Goal: Transaction & Acquisition: Download file/media

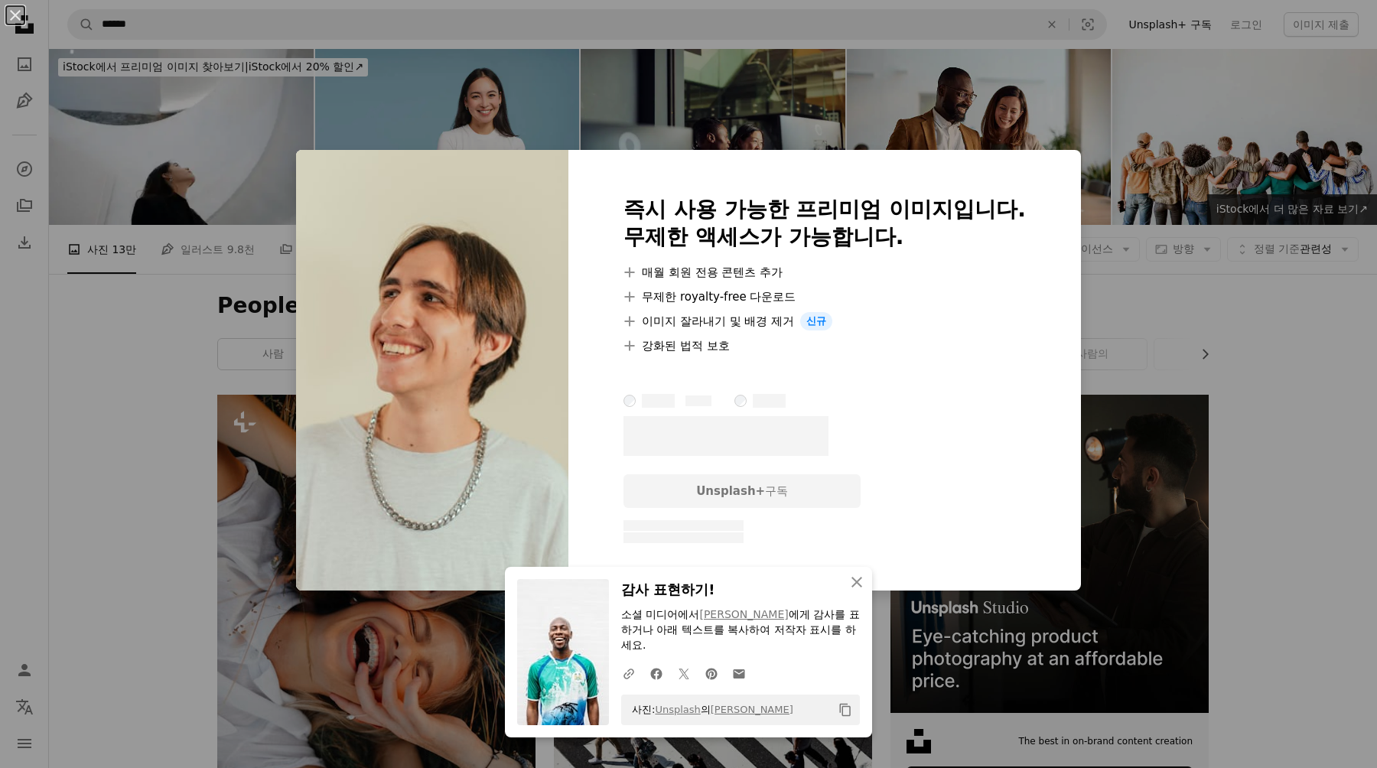
scroll to position [2935, 0]
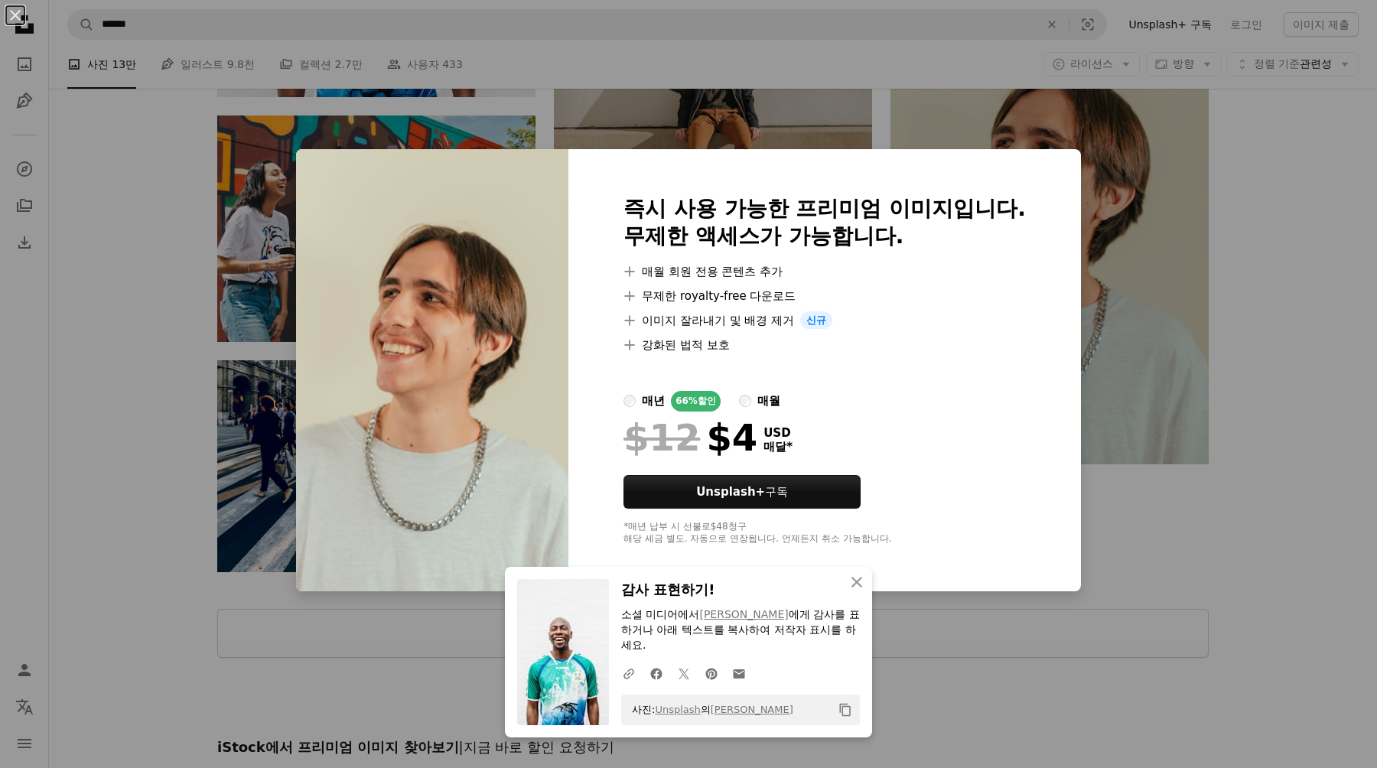
click at [1213, 563] on div "An X shape 즉시 사용 가능한 프리미엄 이미지입니다. 무제한 액세스가 가능합니다. A plus sign 매월 회원 전용 콘텐츠 추가 A…" at bounding box center [688, 384] width 1377 height 768
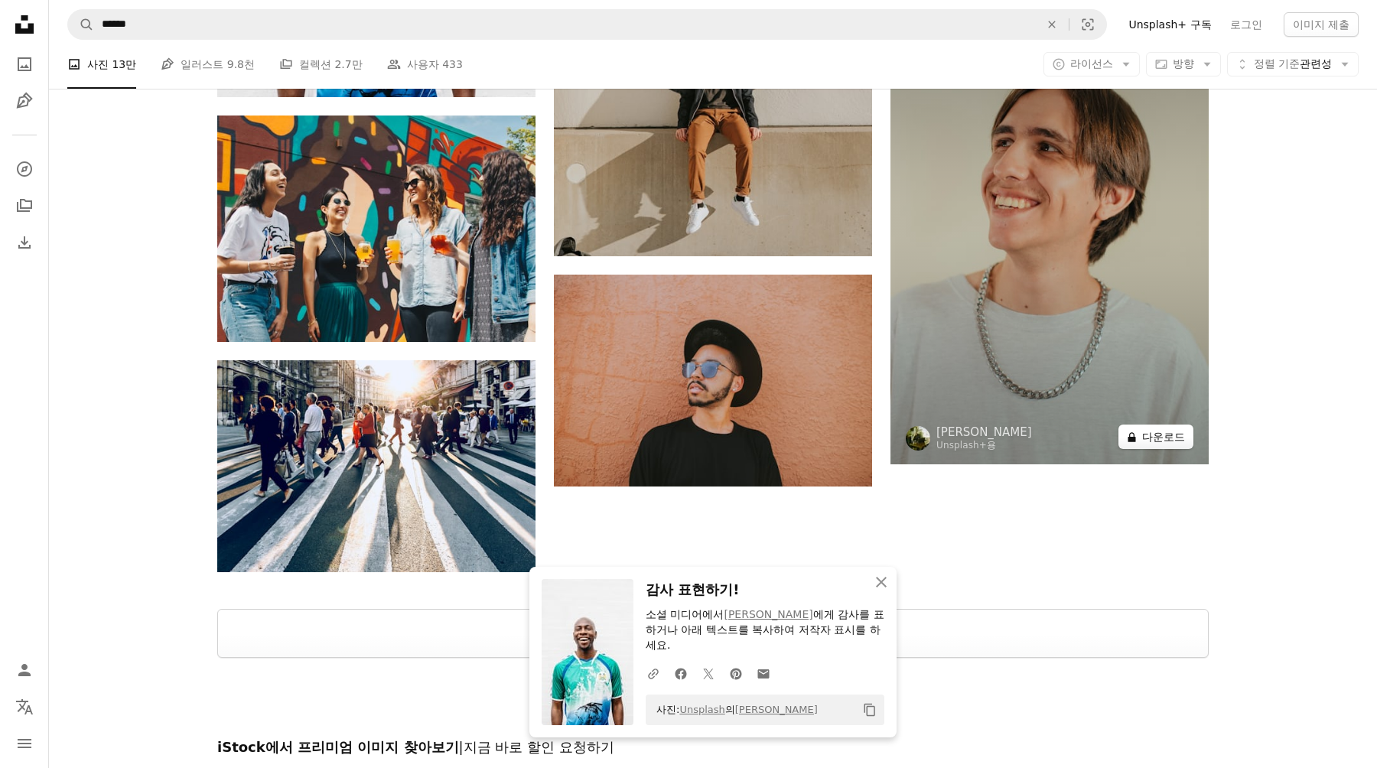
click at [1176, 445] on button "A lock 다운로드" at bounding box center [1155, 436] width 75 height 24
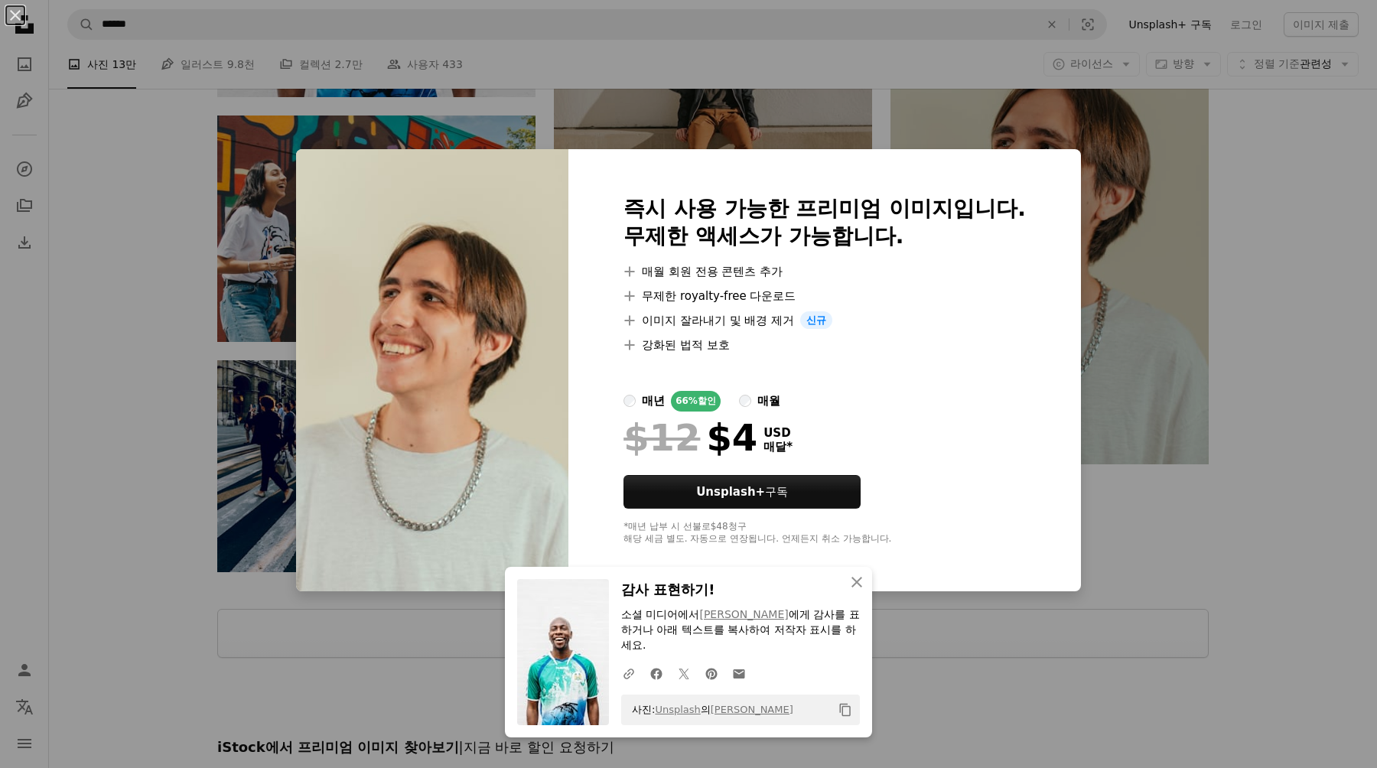
click at [1153, 543] on div "An X shape 즉시 사용 가능한 프리미엄 이미지입니다. 무제한 액세스가 가능합니다. A plus sign 매월 회원 전용 콘텐츠 추가 A…" at bounding box center [688, 384] width 1377 height 768
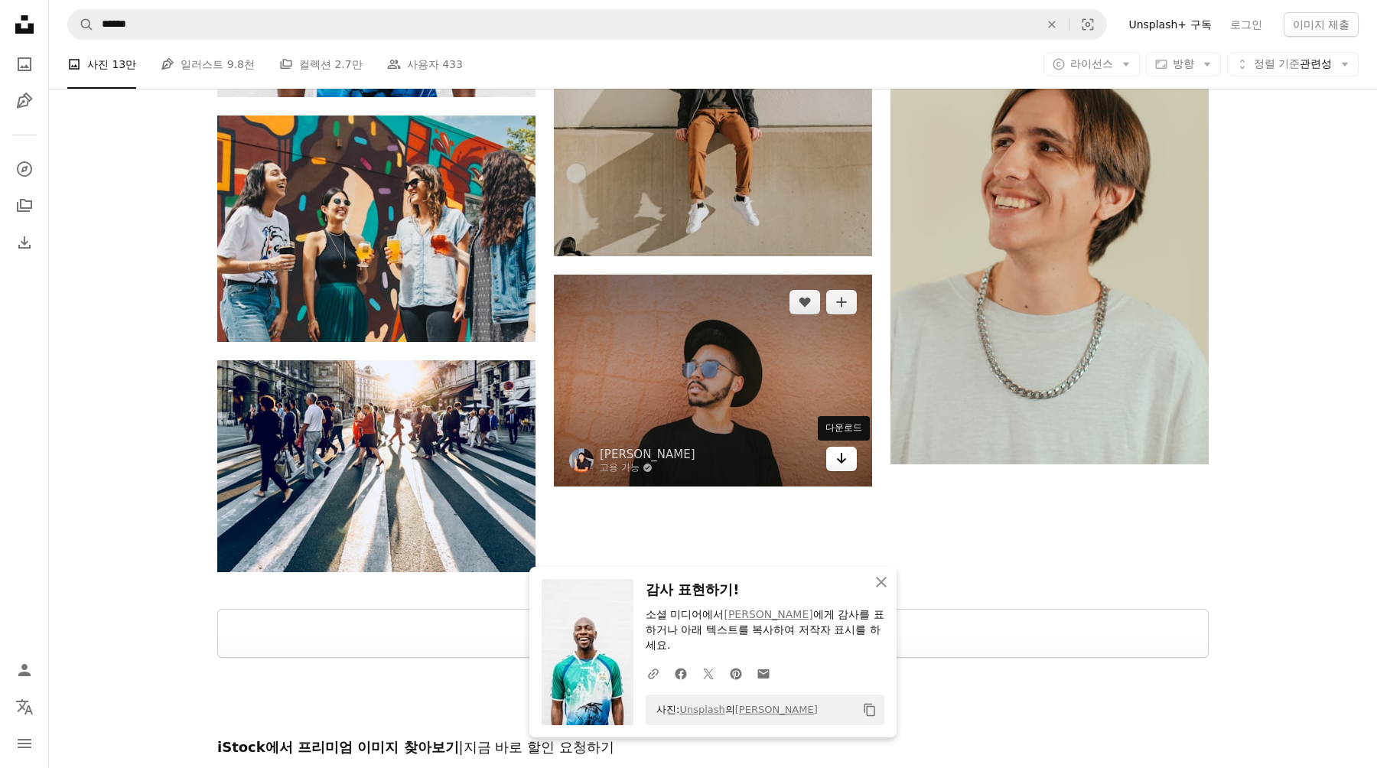
click at [836, 457] on icon "Arrow pointing down" at bounding box center [841, 458] width 12 height 18
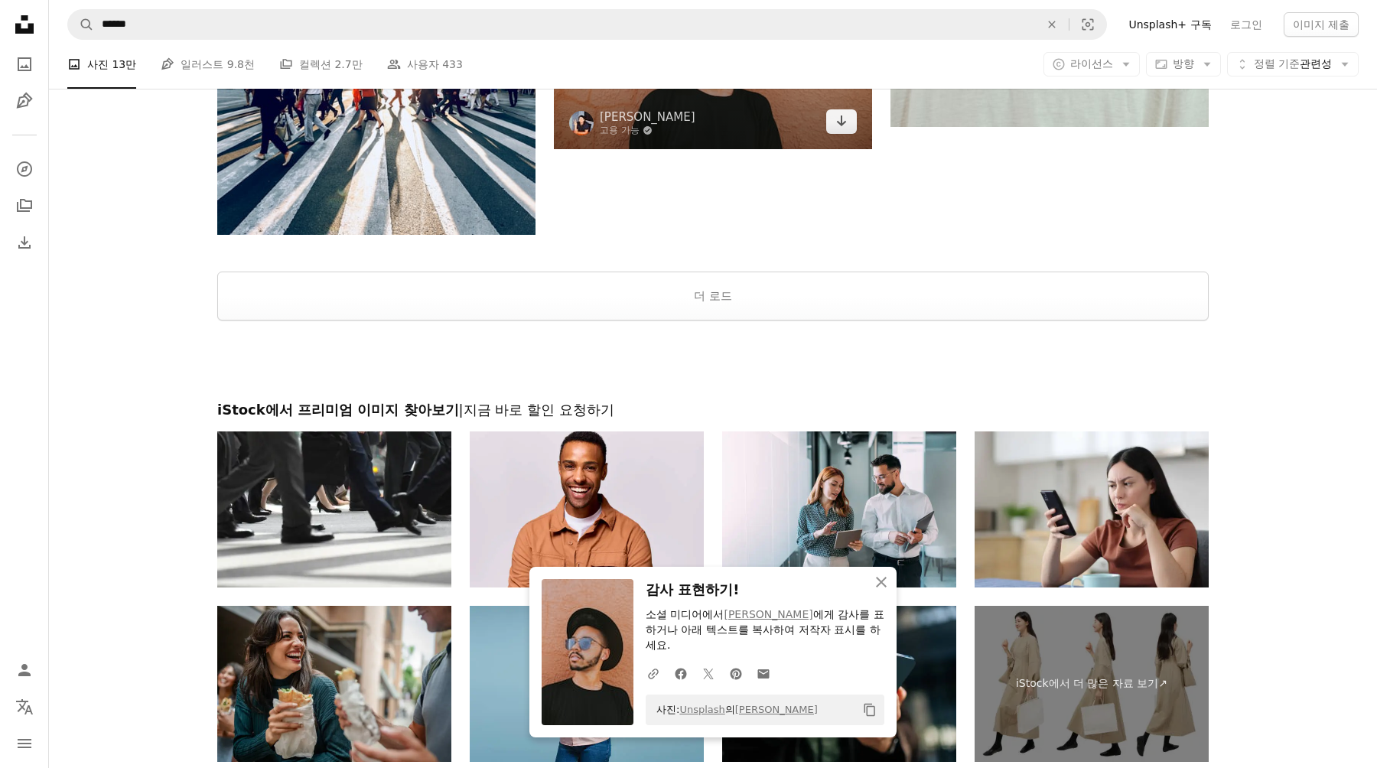
scroll to position [3349, 0]
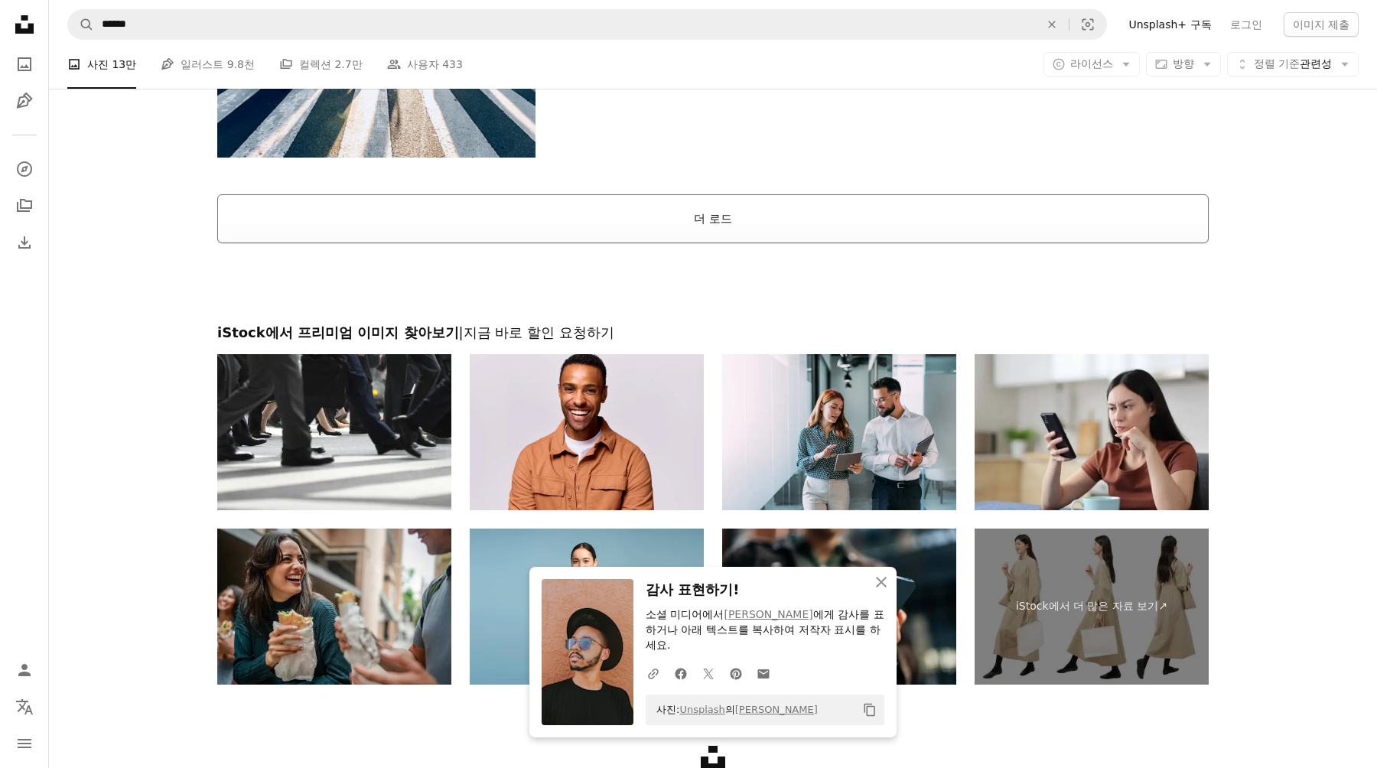
click at [733, 236] on button "더 로드" at bounding box center [712, 218] width 991 height 49
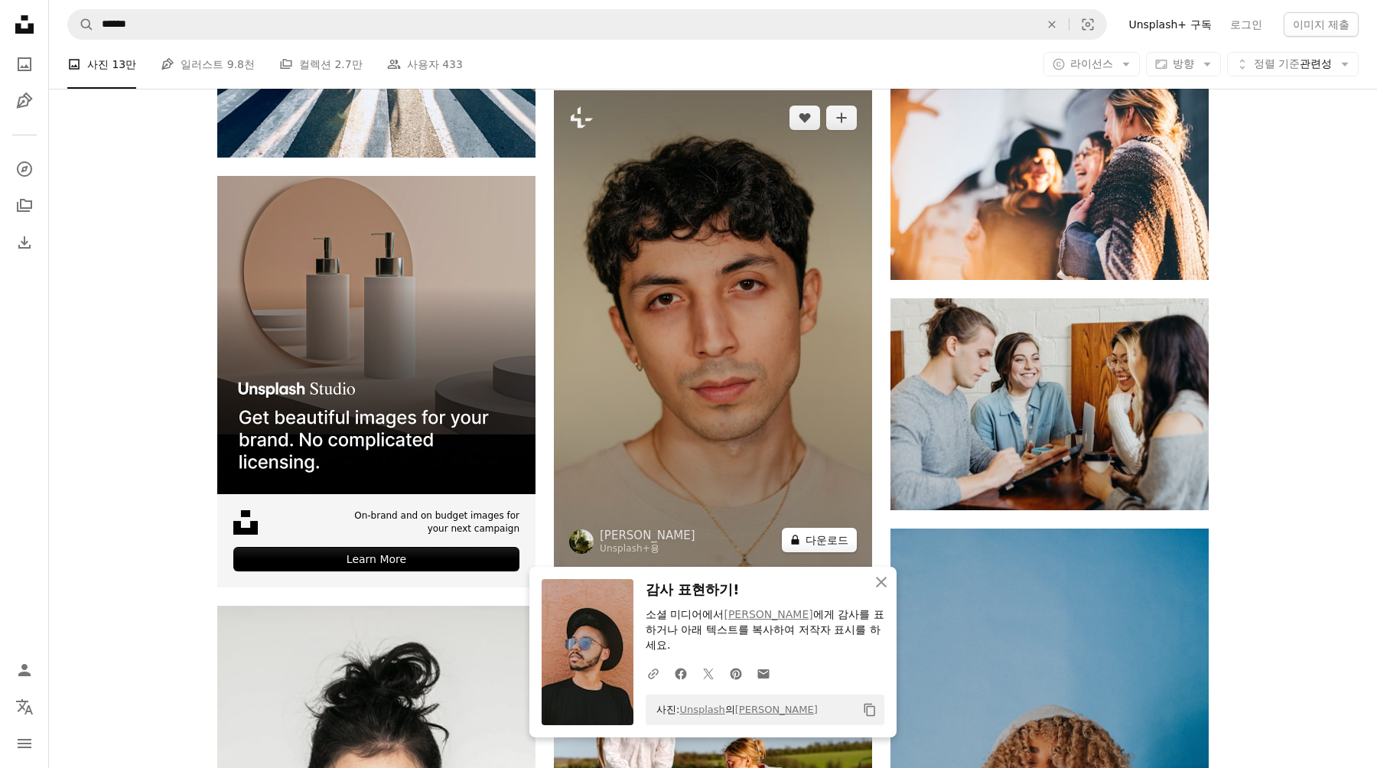
click at [825, 542] on button "A lock 다운로드" at bounding box center [819, 540] width 75 height 24
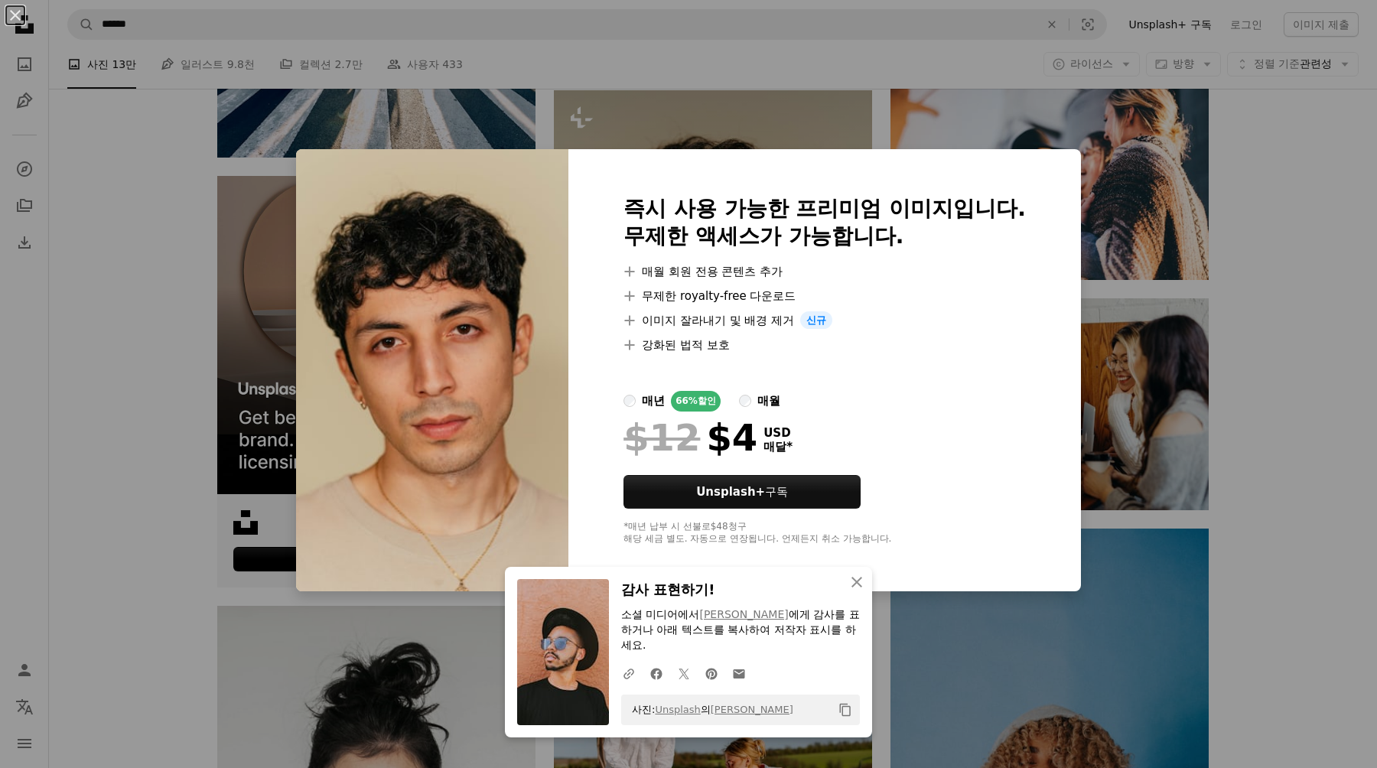
click at [1140, 506] on div "An X shape 즉시 사용 가능한 프리미엄 이미지입니다. 무제한 액세스가 가능합니다. A plus sign 매월 회원 전용 콘텐츠 추가 A…" at bounding box center [688, 384] width 1377 height 768
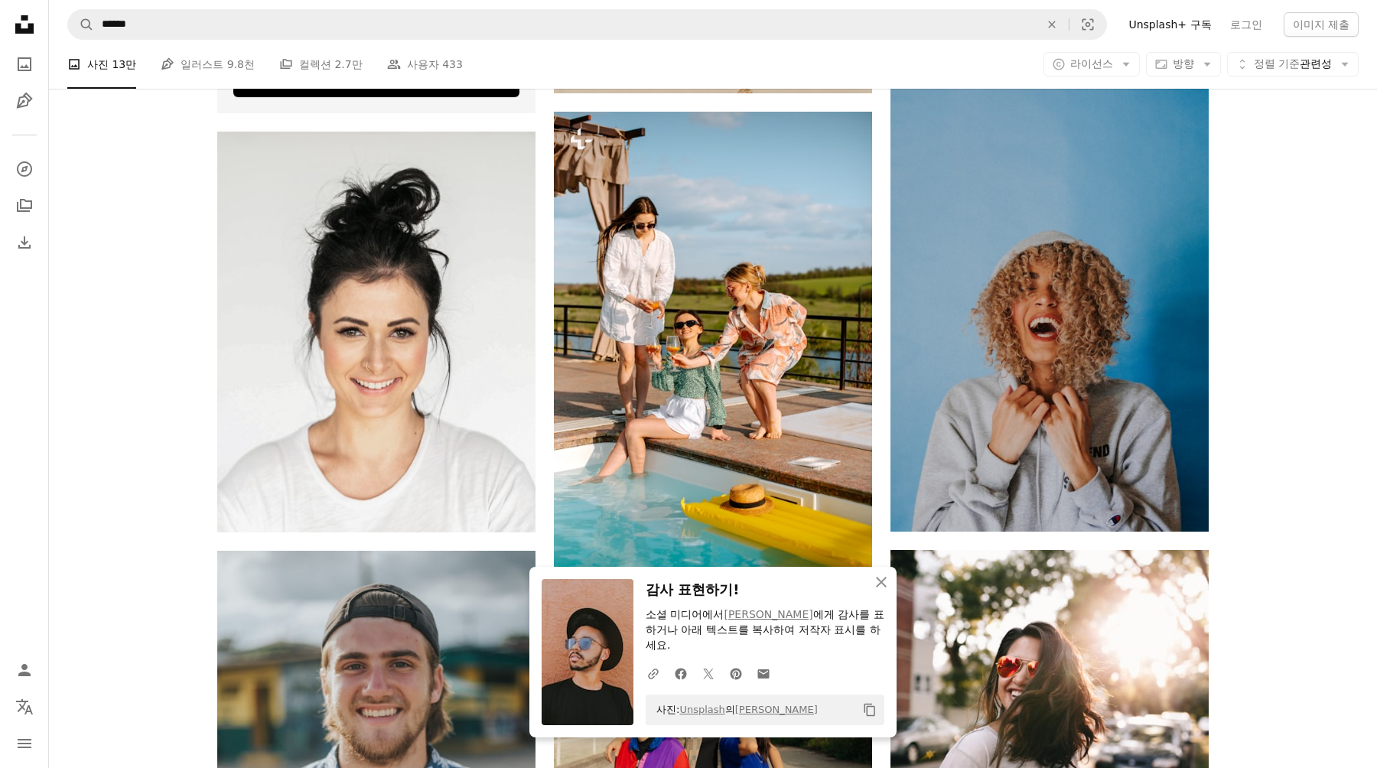
scroll to position [3815, 0]
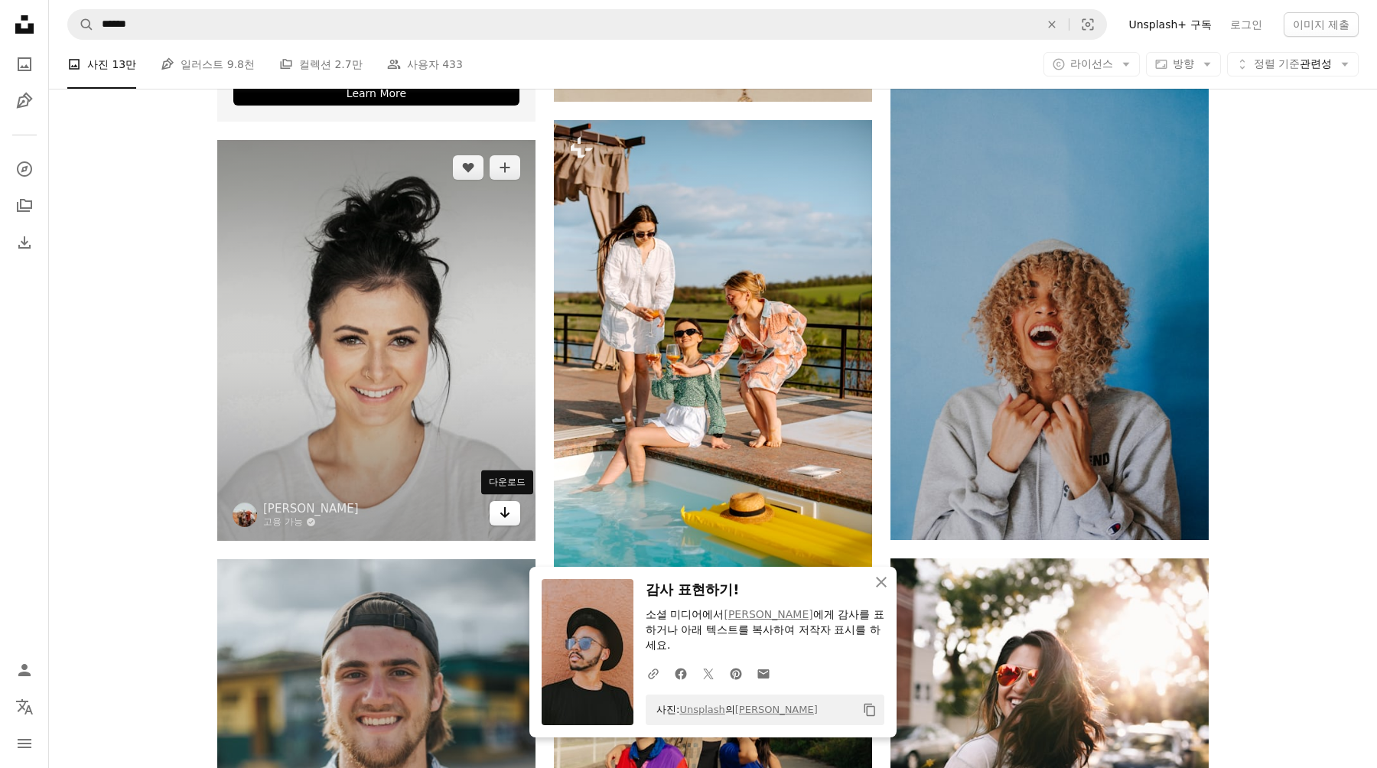
click at [502, 512] on icon "Arrow pointing down" at bounding box center [505, 512] width 12 height 18
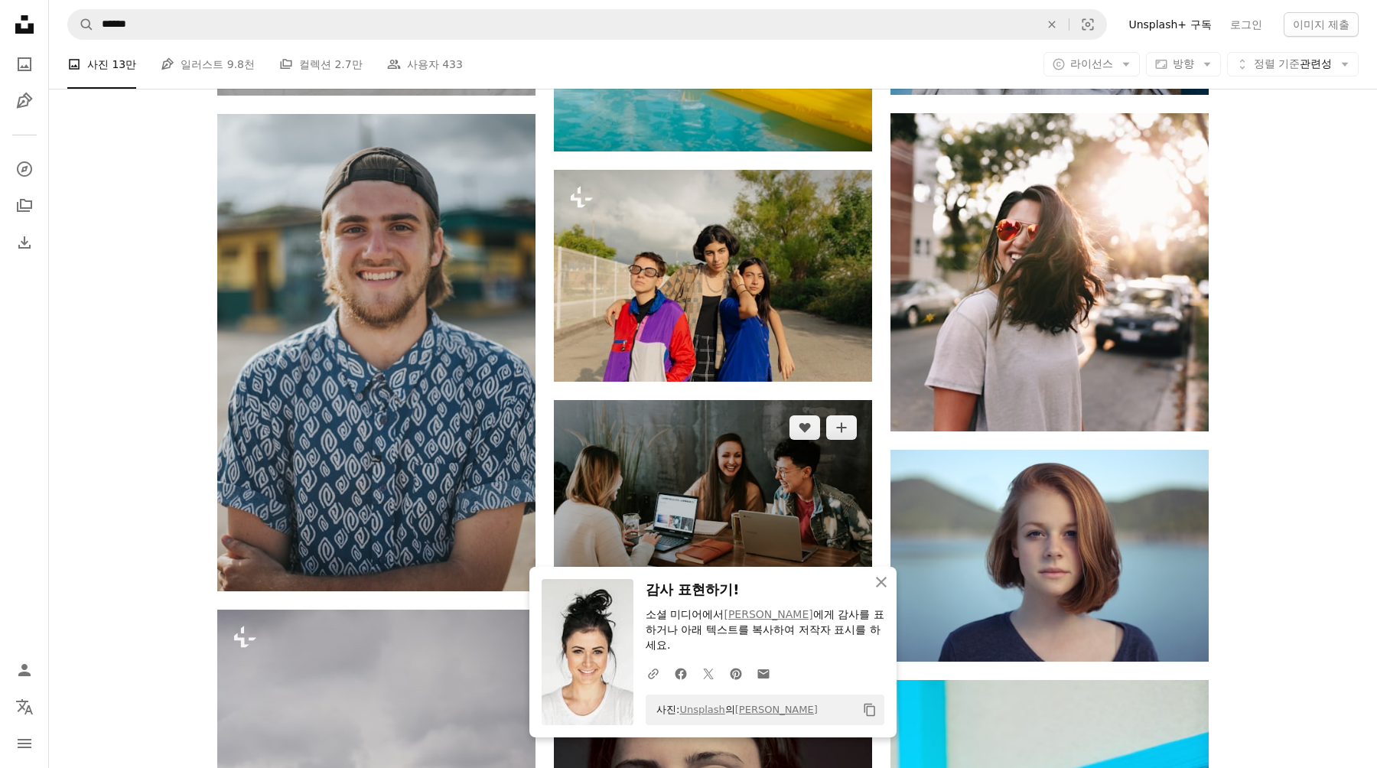
scroll to position [4325, 0]
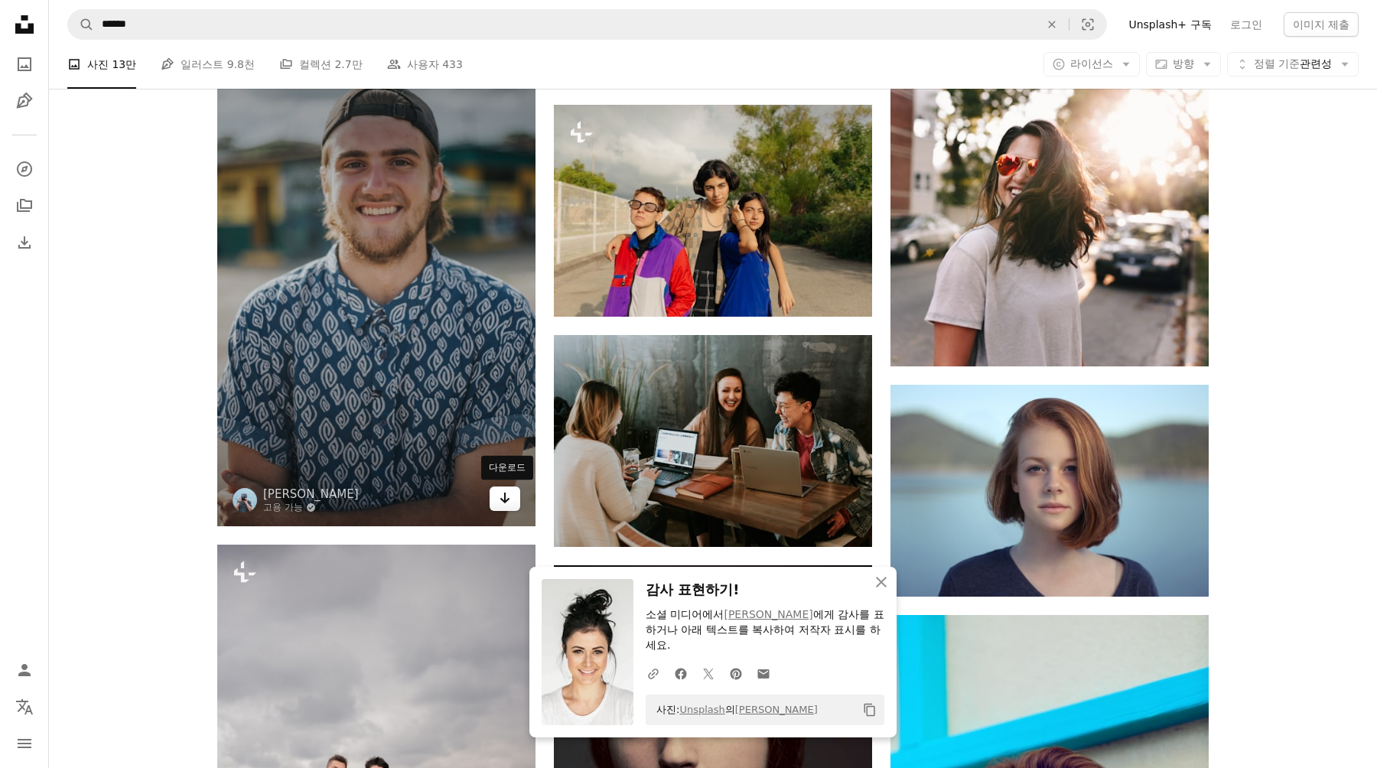
click at [508, 506] on link "Arrow pointing down" at bounding box center [504, 498] width 31 height 24
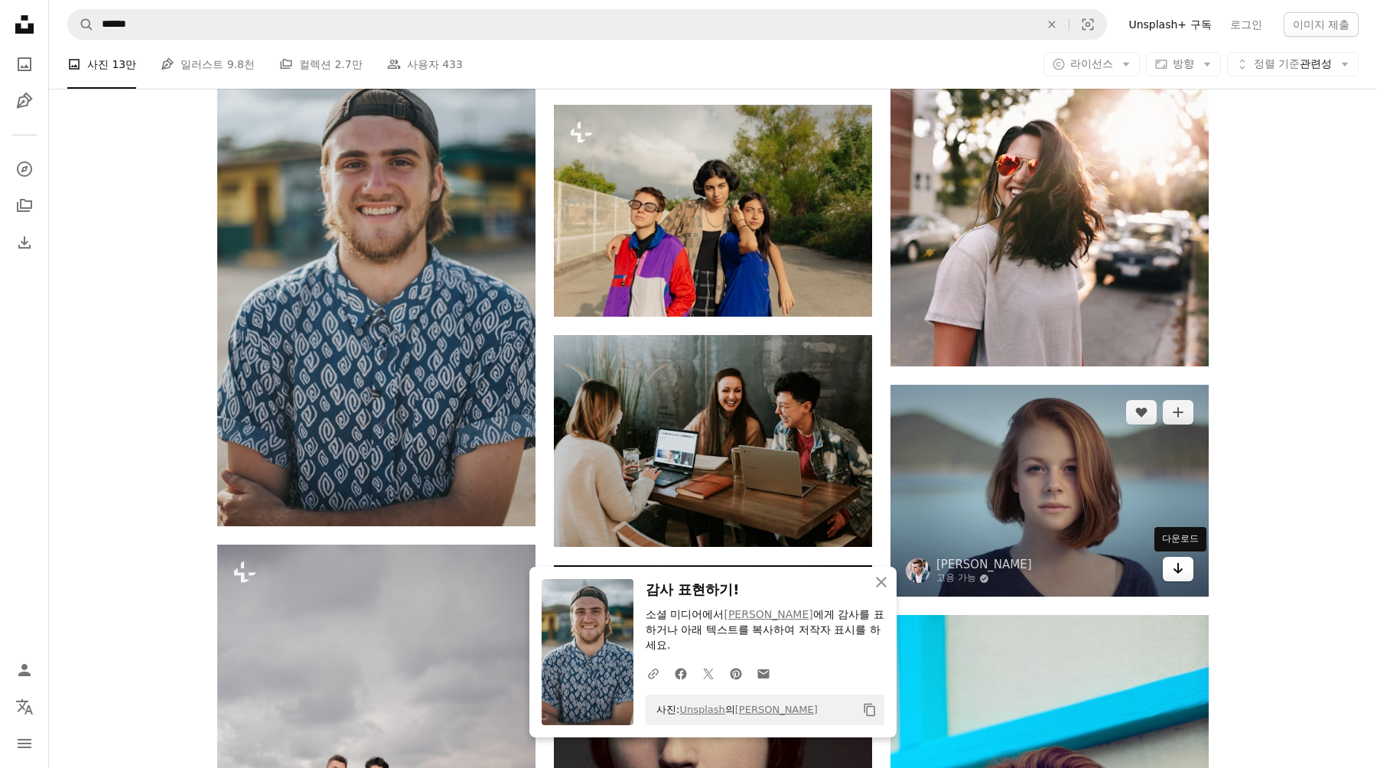
click at [1170, 568] on link "Arrow pointing down" at bounding box center [1178, 569] width 31 height 24
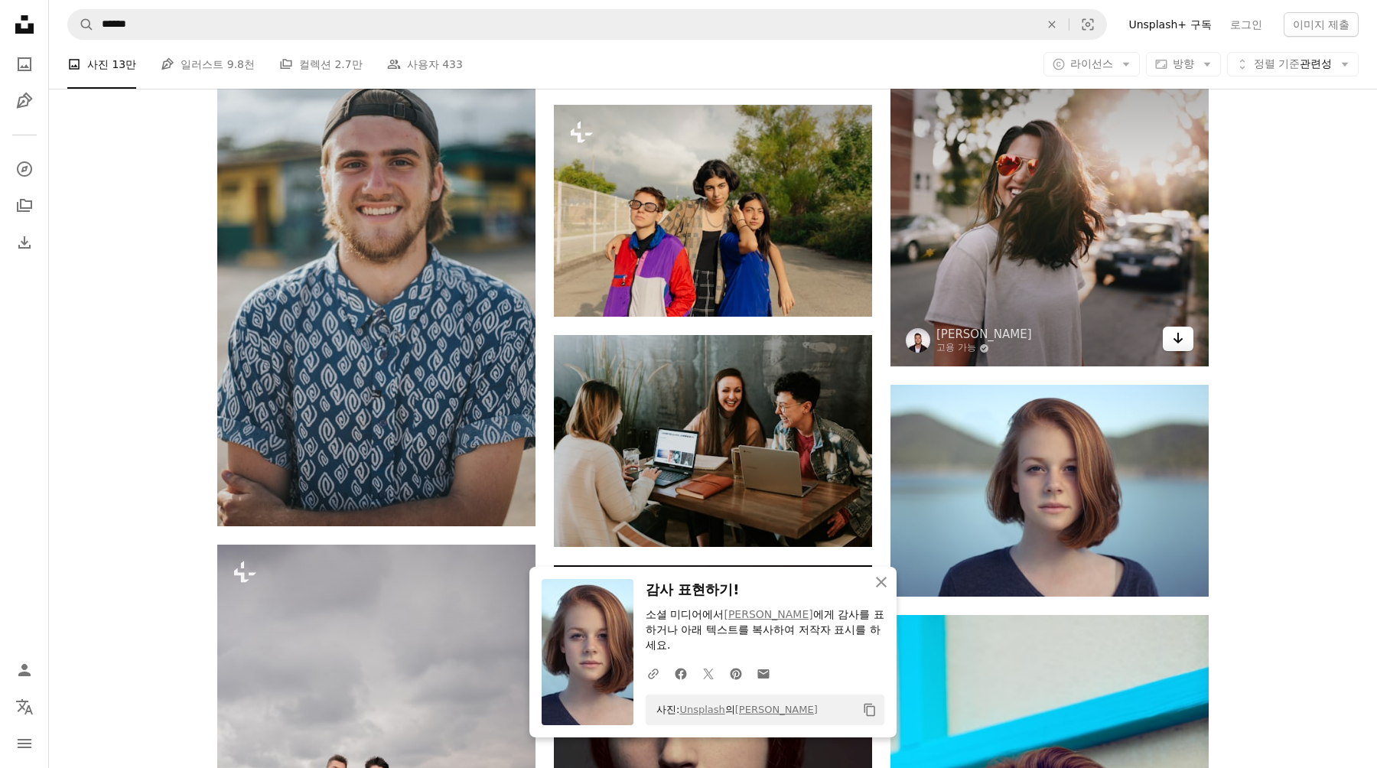
click at [1183, 347] on icon "Arrow pointing down" at bounding box center [1178, 338] width 12 height 18
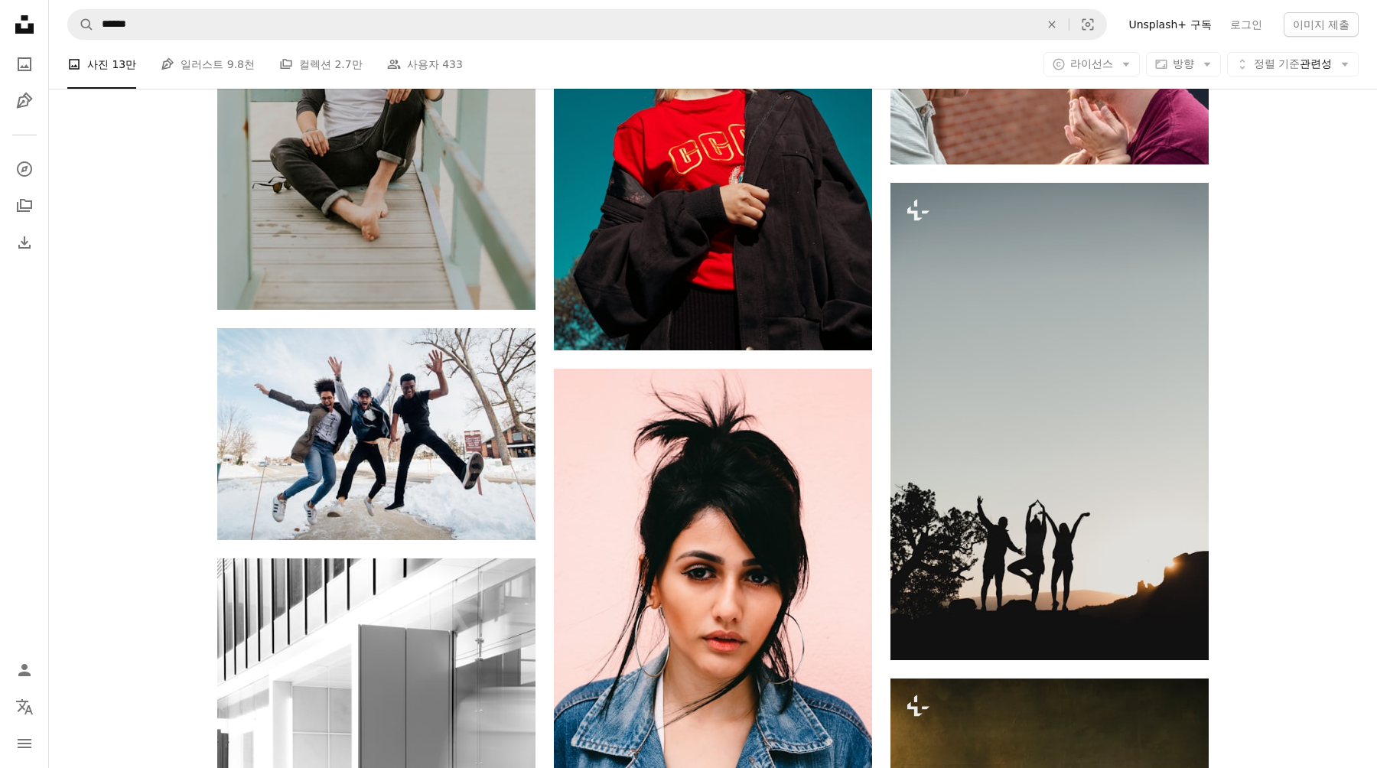
scroll to position [10510, 0]
